Goal: Register for event/course

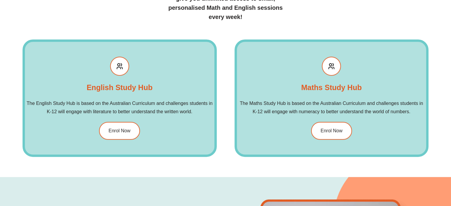
scroll to position [692, 0]
click at [327, 131] on span "Enrol Now" at bounding box center [331, 131] width 23 height 5
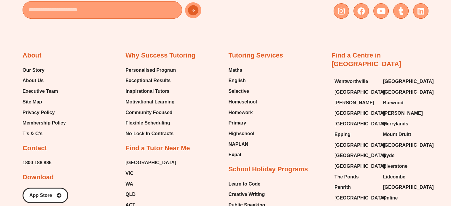
scroll to position [267, 0]
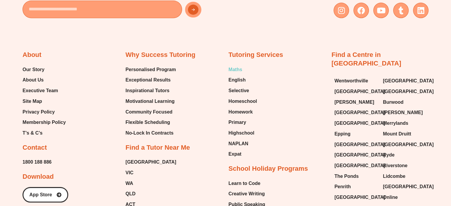
click at [233, 70] on span "Maths" at bounding box center [236, 69] width 14 height 9
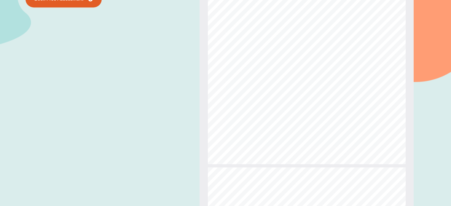
scroll to position [325, 0]
type input "*"
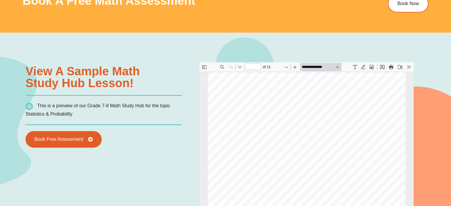
scroll to position [391, 0]
